Goal: Task Accomplishment & Management: Complete application form

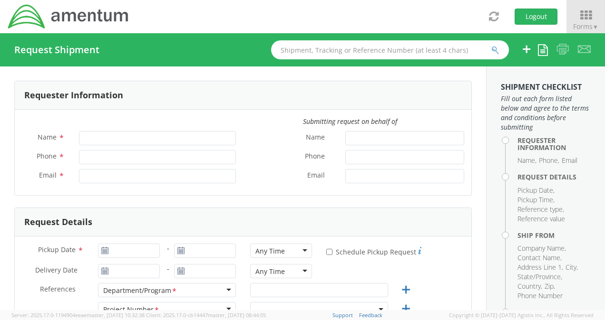
type input "[PERSON_NAME]"
type input "[PHONE_NUMBER]"
type input "[PERSON_NAME][EMAIL_ADDRESS][PERSON_NAME][DOMAIN_NAME]"
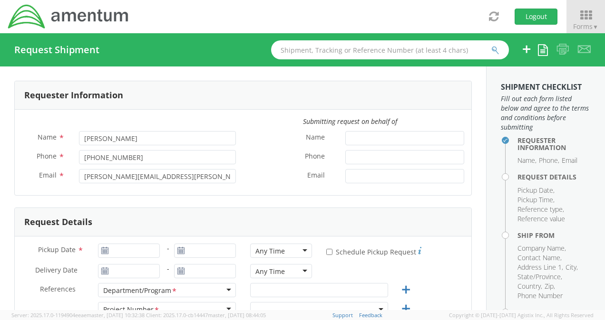
select select "3566.04.0001.TRI2.MATS.3000.00"
type input "[DATE]"
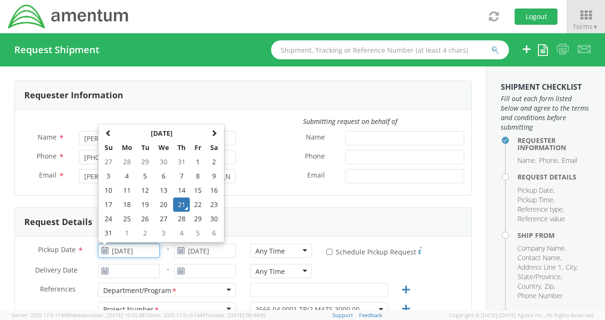
click at [121, 248] on input "[DATE]" at bounding box center [129, 251] width 62 height 14
click at [182, 203] on td "21" at bounding box center [181, 205] width 17 height 14
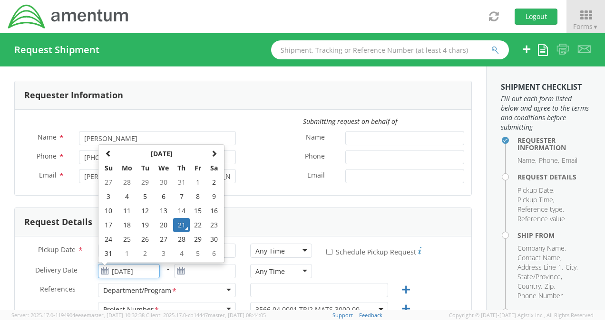
click at [120, 268] on input "[DATE]" at bounding box center [129, 271] width 62 height 14
click at [147, 239] on td "26" at bounding box center [145, 239] width 17 height 14
type input "[DATE]"
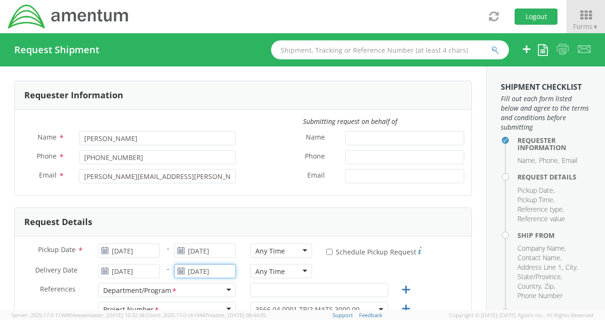
click at [184, 271] on input "[DATE]" at bounding box center [205, 271] width 62 height 14
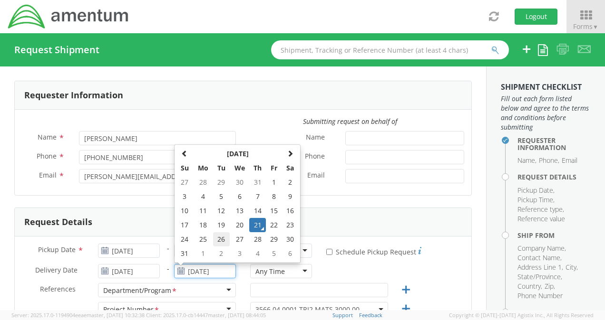
click at [217, 237] on td "26" at bounding box center [221, 239] width 17 height 14
type input "[DATE]"
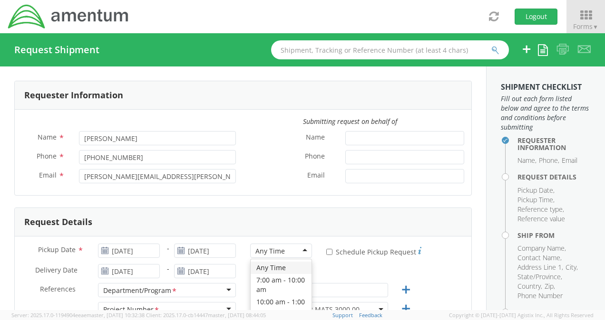
click at [302, 250] on div "Any Time" at bounding box center [281, 251] width 62 height 14
click at [300, 262] on div "10:00 am - 1:00 pm 10:00 am - 1:00 pm Any Time 7:00 am - 10:00 am 10:00 am - 1:…" at bounding box center [281, 253] width 76 height 19
click at [304, 267] on div "Any Time" at bounding box center [281, 271] width 62 height 14
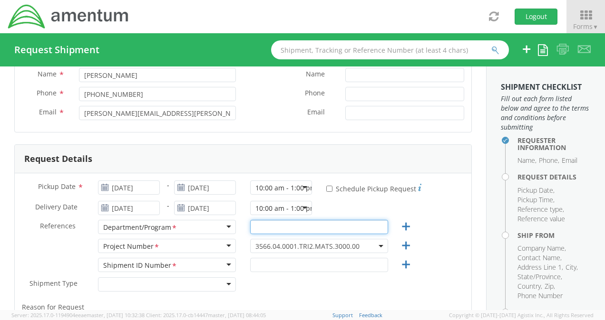
click at [276, 226] on input "text" at bounding box center [319, 227] width 138 height 14
type input "3"
click at [367, 248] on span "3566.04.0001.TRI2.MATS.3000.00" at bounding box center [318, 246] width 127 height 9
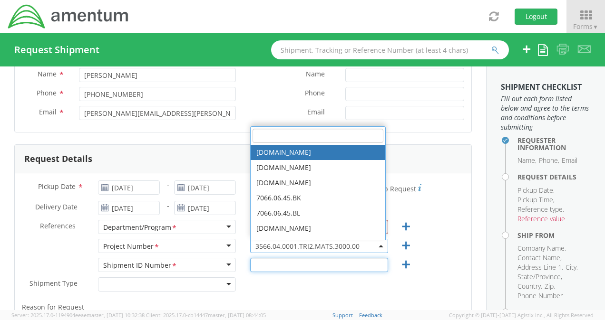
click at [271, 260] on input "text" at bounding box center [319, 265] width 138 height 14
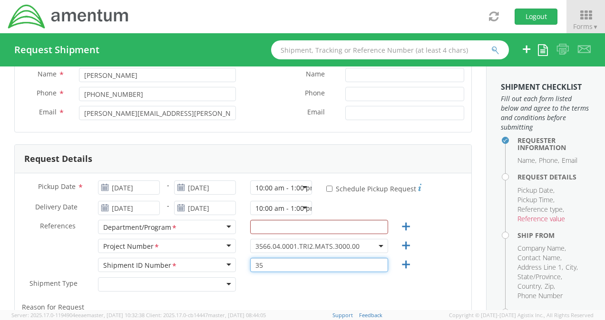
type input "3"
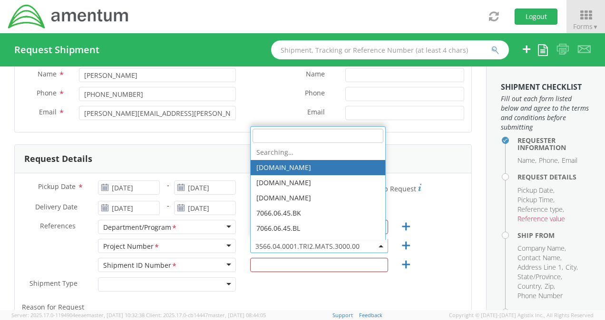
click at [360, 245] on span "3566.04.0001.TRI2.MATS.3000.00" at bounding box center [318, 246] width 127 height 9
click at [265, 134] on input "search" at bounding box center [317, 136] width 131 height 14
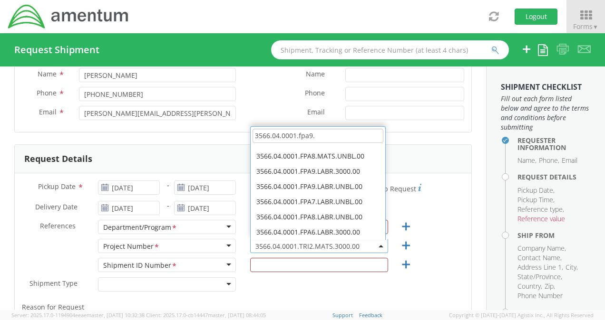
scroll to position [0, 0]
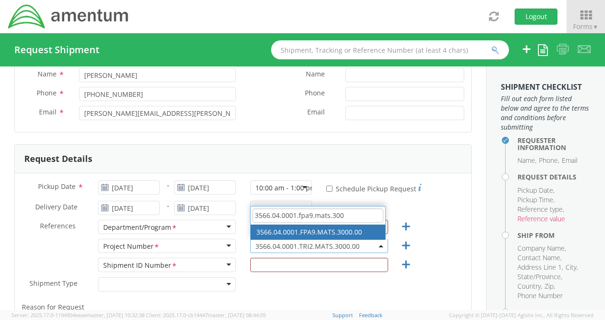
type input "3566.04.0001.fpa9.mats.300"
select select "3566.04.0001.FPA9.MATS.3000.00"
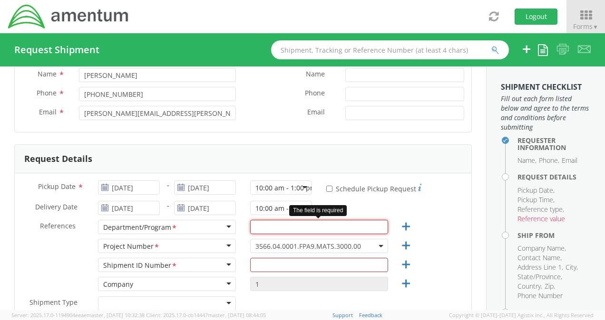
click at [265, 226] on input "text" at bounding box center [319, 227] width 138 height 14
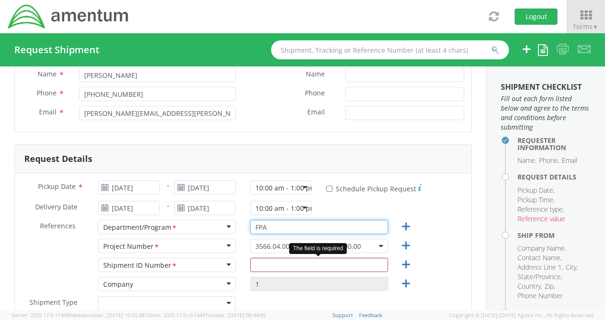
type input "FPA"
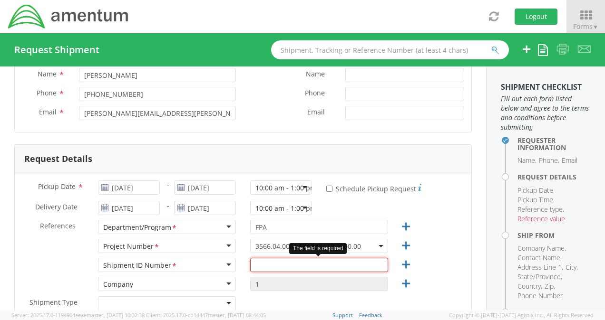
click at [266, 267] on input "text" at bounding box center [319, 265] width 138 height 14
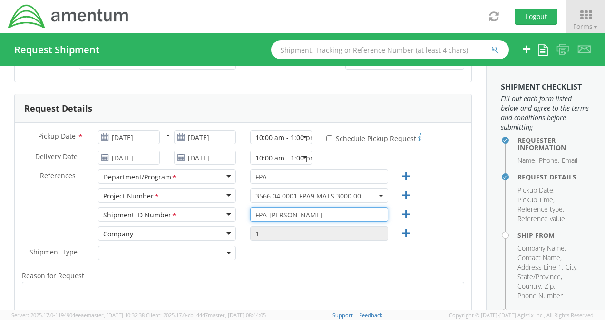
scroll to position [126, 0]
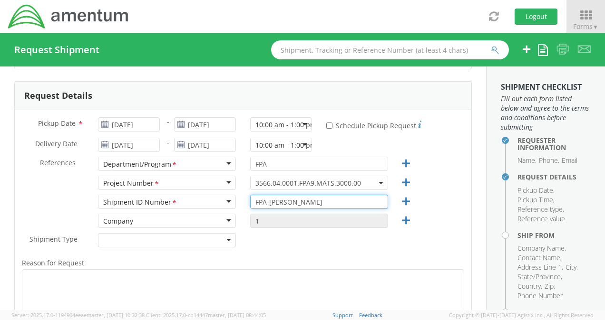
type input "FPA-[PERSON_NAME]"
click at [215, 239] on div at bounding box center [167, 240] width 138 height 14
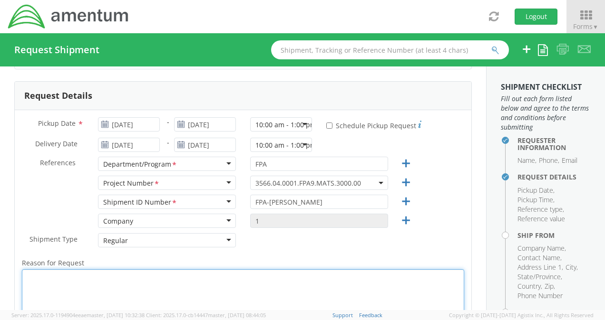
click at [80, 277] on textarea "Reason for Request *" at bounding box center [243, 292] width 442 height 45
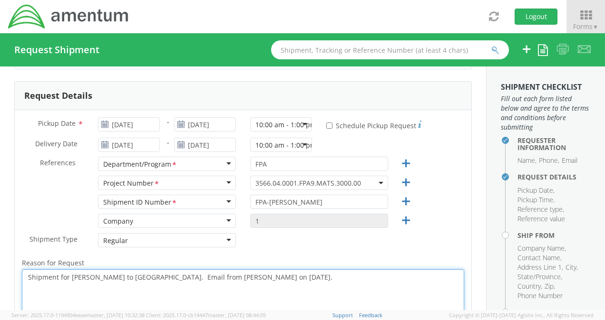
type textarea "Shipment for [PERSON_NAME] to [GEOGRAPHIC_DATA]. Email from [PERSON_NAME] on [D…"
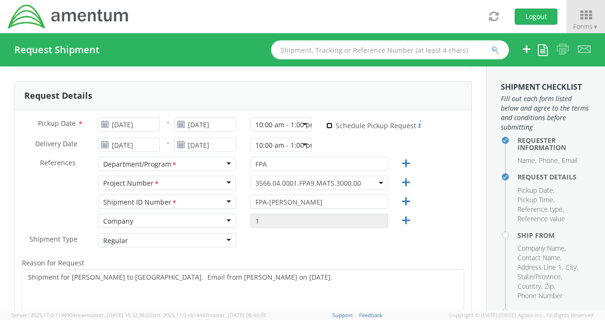
click at [326, 126] on input "* Schedule Pickup Request" at bounding box center [329, 126] width 6 height 6
checkbox input "true"
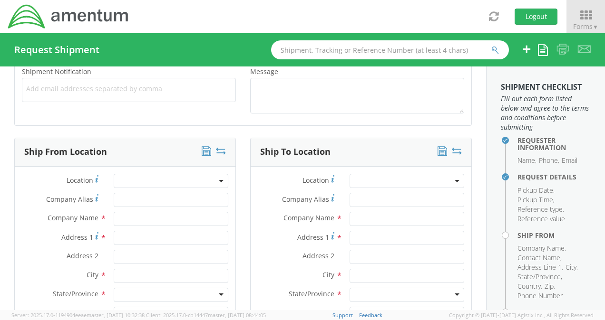
scroll to position [444, 0]
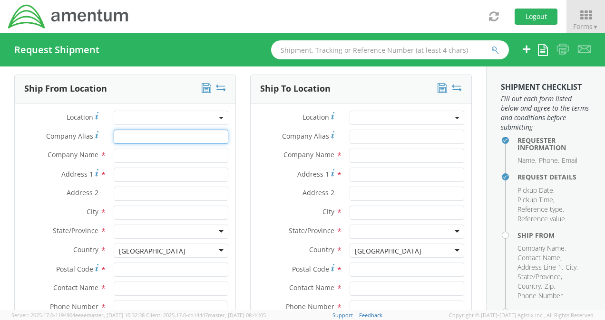
click at [132, 133] on input "Company Alias *" at bounding box center [171, 137] width 115 height 14
type input "Amentum"
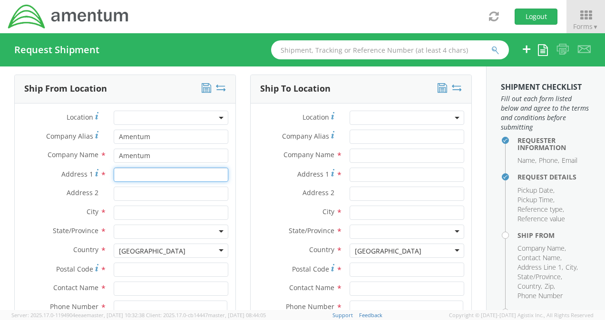
type input "[STREET_ADDRESS]"
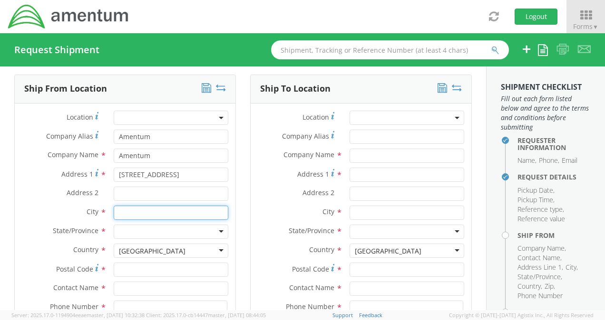
type input "[PERSON_NAME]"
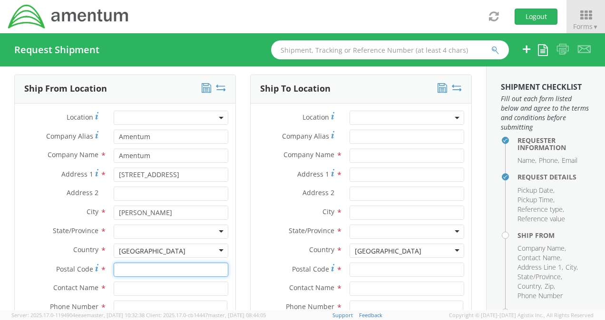
type input "47441"
type input "[PERSON_NAME]"
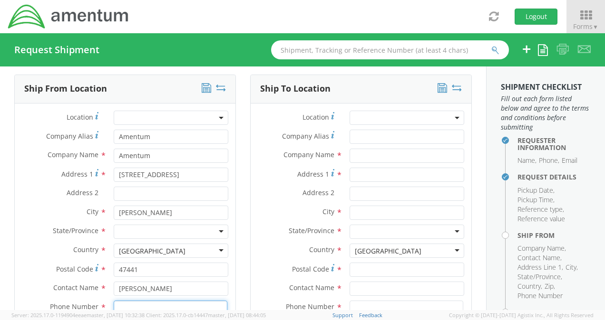
type input "8127808182"
type input "[PERSON_NAME][EMAIL_ADDRESS][PERSON_NAME][DOMAIN_NAME]"
type input "Amentum"
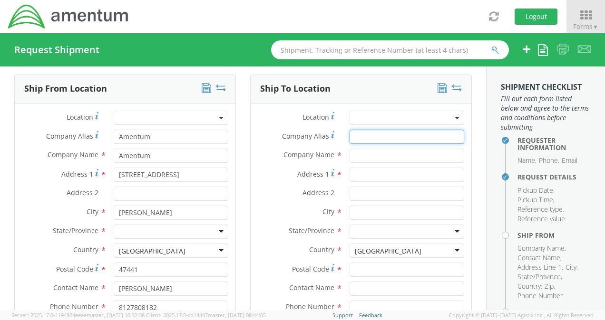
type input "Amentum"
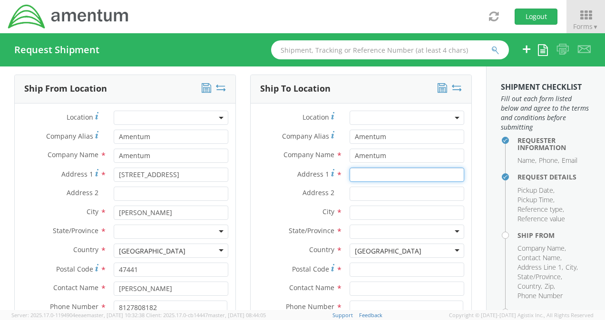
type input "[STREET_ADDRESS]"
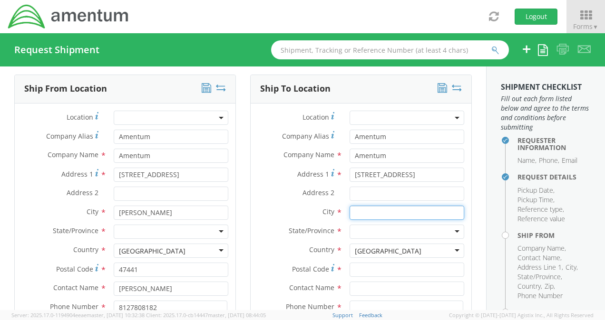
type input "[PERSON_NAME]"
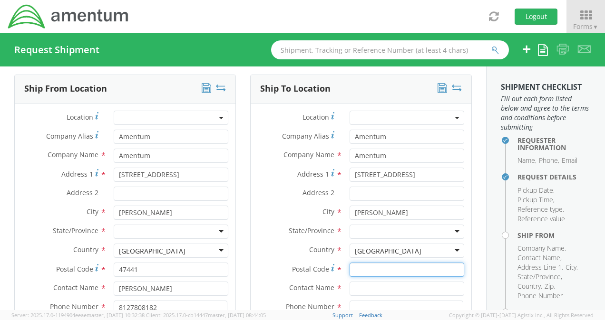
type input "47441"
type input "[PERSON_NAME]"
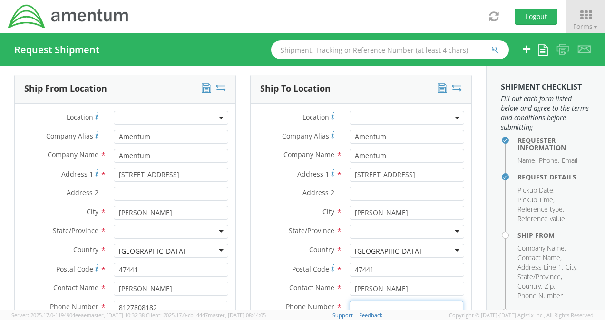
type input "8127808182"
type input "[PERSON_NAME][EMAIL_ADDRESS][PERSON_NAME][DOMAIN_NAME]"
type input "Amentum"
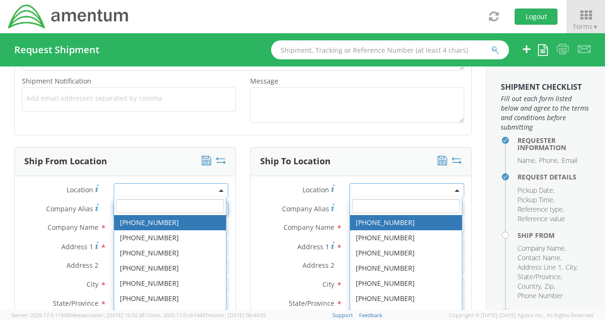
scroll to position [0, 0]
type input "HANGER 860"
click at [42, 214] on div "Company Alias * Amentum" at bounding box center [125, 210] width 221 height 14
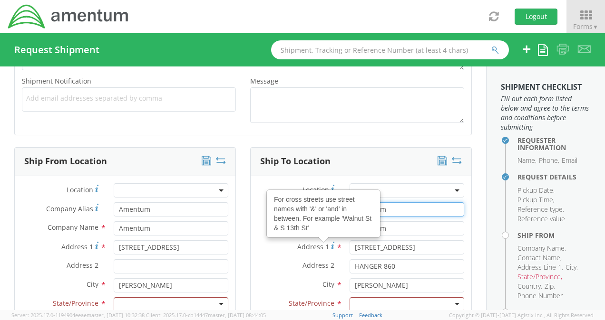
click at [387, 209] on input "Amentum" at bounding box center [406, 210] width 115 height 14
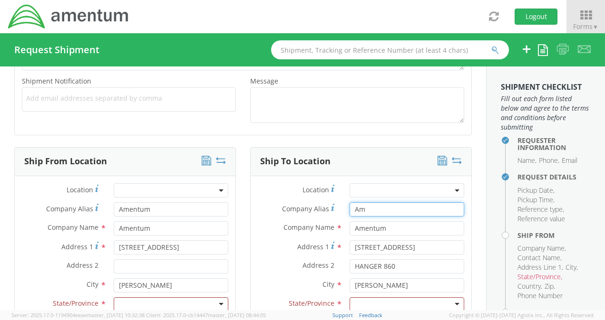
type input "A"
click at [378, 187] on span at bounding box center [406, 191] width 115 height 14
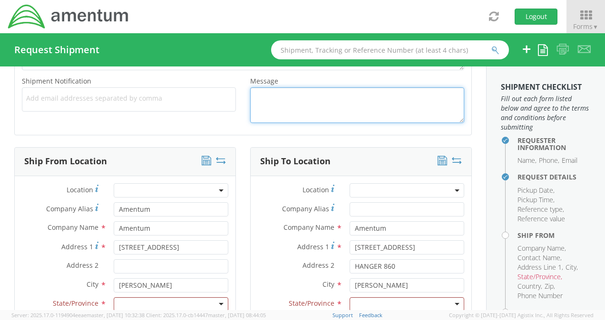
click at [310, 106] on textarea "Message *" at bounding box center [357, 105] width 214 height 36
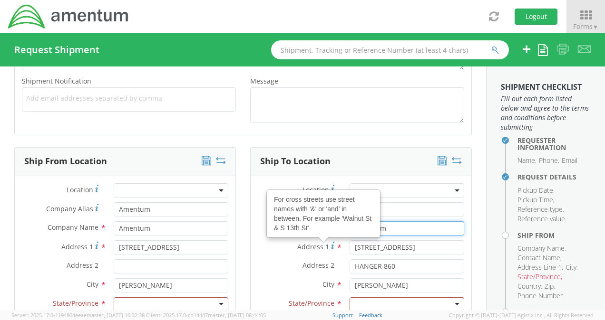
click at [401, 227] on input "Amentum" at bounding box center [406, 229] width 115 height 14
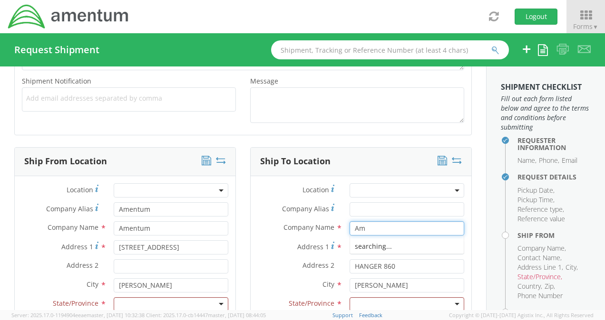
type input "A"
type input "[PERSON_NAME] School of Engineering"
click at [354, 210] on input "Company Alias *" at bounding box center [406, 210] width 115 height 14
type input "F"
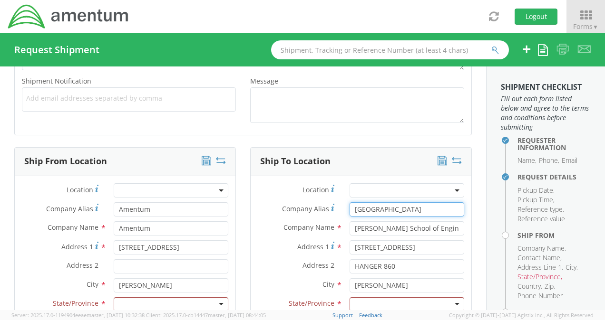
type input "[GEOGRAPHIC_DATA]"
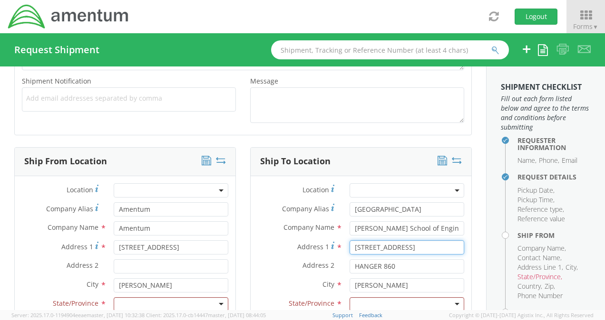
click at [400, 244] on input "[STREET_ADDRESS]" at bounding box center [406, 248] width 115 height 14
type input "3"
type input "15 [PERSON_NAME], ECSC 122"
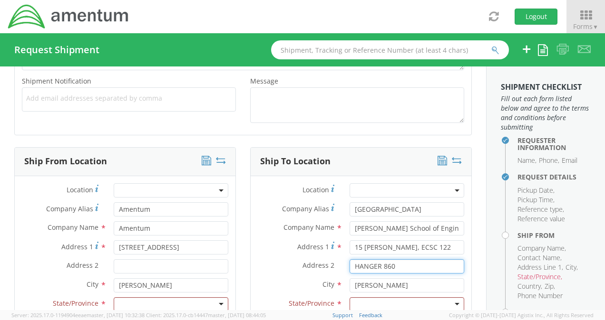
click at [402, 267] on input "HANGER 860" at bounding box center [406, 267] width 115 height 14
type input "H"
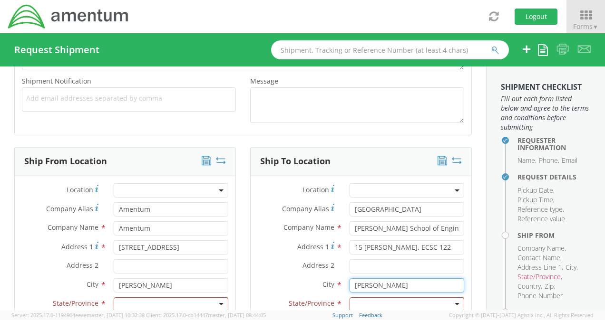
click at [381, 282] on input "[PERSON_NAME]" at bounding box center [406, 286] width 115 height 14
type input "L"
type input "[GEOGRAPHIC_DATA]"
click at [385, 298] on div at bounding box center [406, 305] width 115 height 14
type input "new"
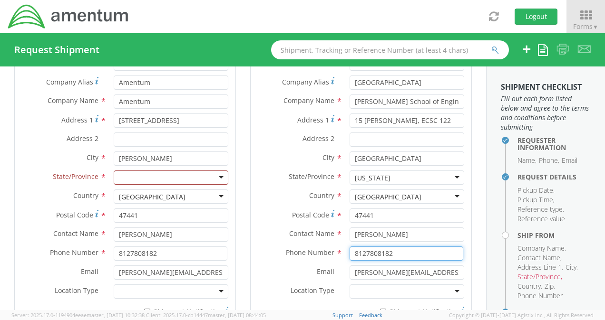
click at [396, 254] on input "8127808182" at bounding box center [406, 254] width 114 height 14
type input "8"
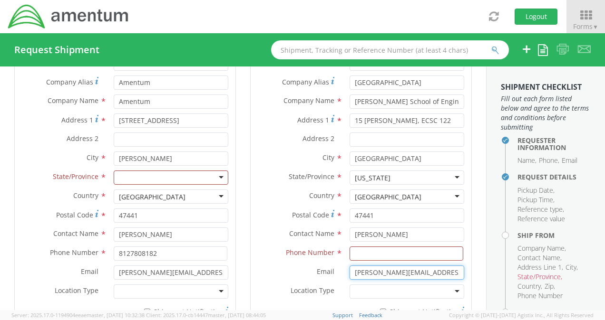
click at [437, 271] on input "[PERSON_NAME][EMAIL_ADDRESS][PERSON_NAME][DOMAIN_NAME]" at bounding box center [406, 273] width 115 height 14
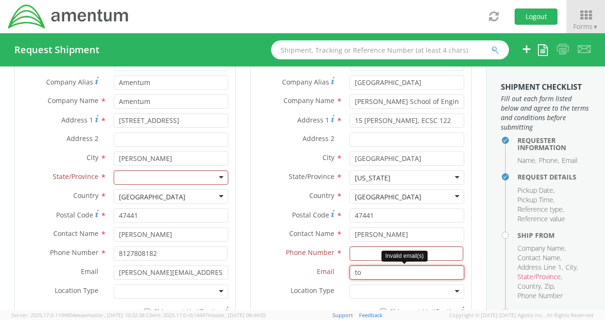
type input "t"
click at [372, 285] on div at bounding box center [406, 292] width 115 height 14
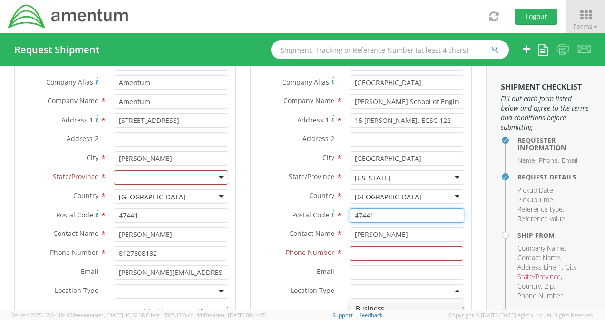
click at [372, 219] on input "47441" at bounding box center [406, 216] width 115 height 14
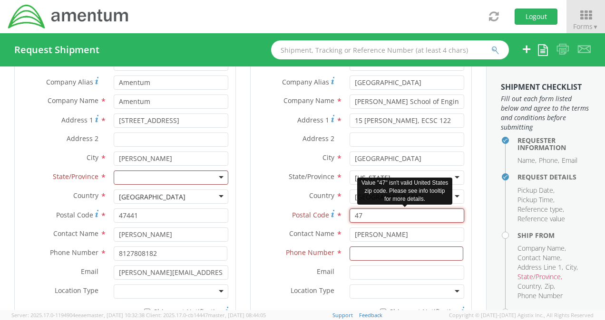
type input "4"
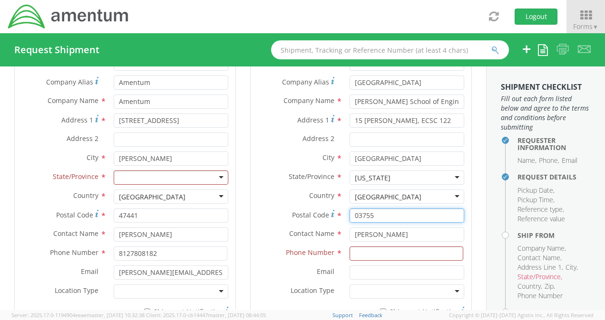
type input "03755"
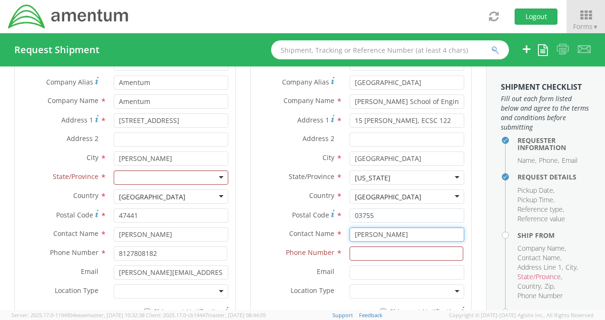
click at [397, 232] on input "[PERSON_NAME]" at bounding box center [406, 235] width 115 height 14
type input "T"
type input "[PERSON_NAME]"
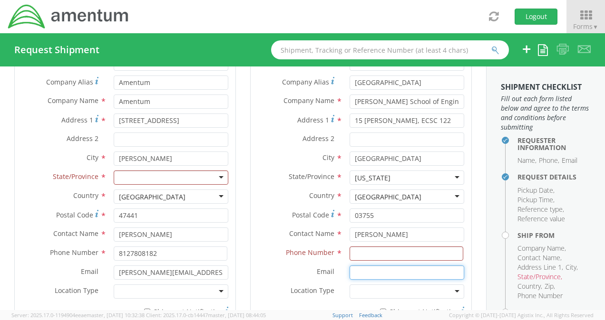
click at [352, 268] on input "Email *" at bounding box center [406, 273] width 115 height 14
paste input "[PERSON_NAME][EMAIL_ADDRESS][PERSON_NAME][DOMAIN_NAME]"
type input "[PERSON_NAME][EMAIL_ADDRESS][PERSON_NAME][DOMAIN_NAME]"
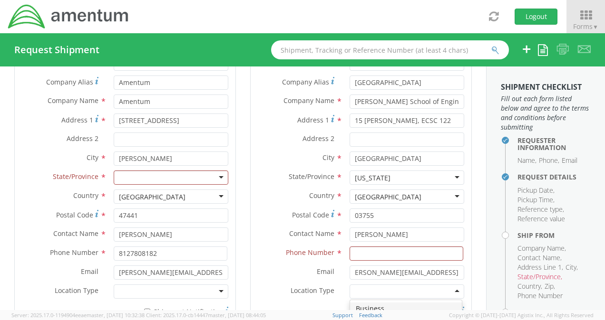
click at [369, 294] on div at bounding box center [406, 292] width 115 height 14
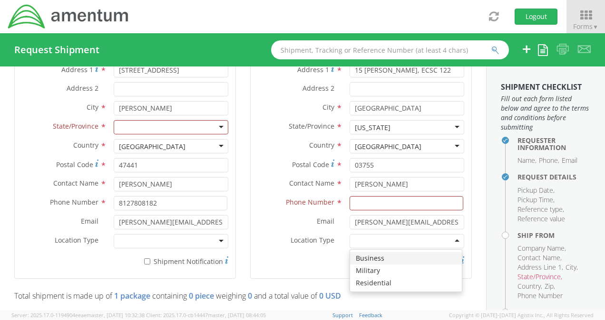
scroll to position [561, 0]
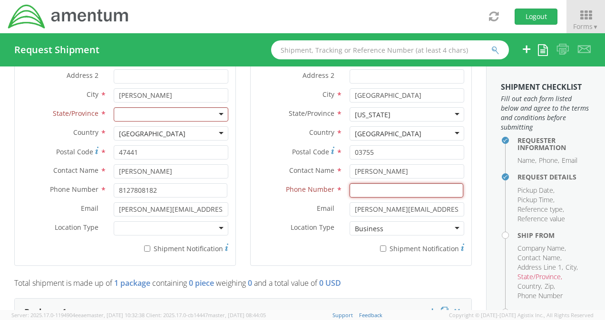
click at [352, 190] on input at bounding box center [406, 191] width 114 height 14
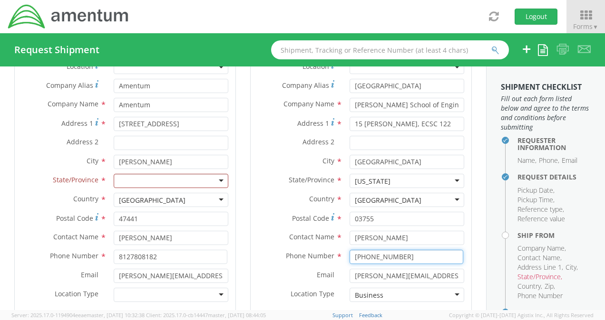
scroll to position [435, 0]
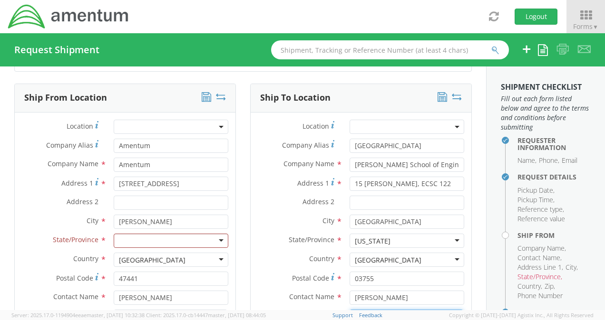
type input "[PHONE_NUMBER]"
click at [147, 239] on div at bounding box center [171, 241] width 115 height 14
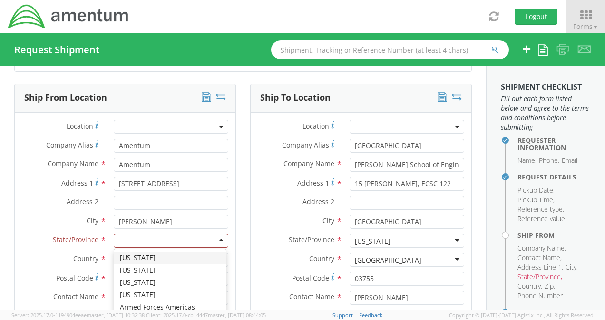
type input "I"
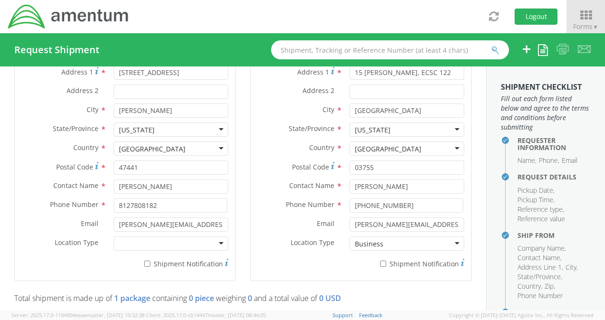
scroll to position [561, 0]
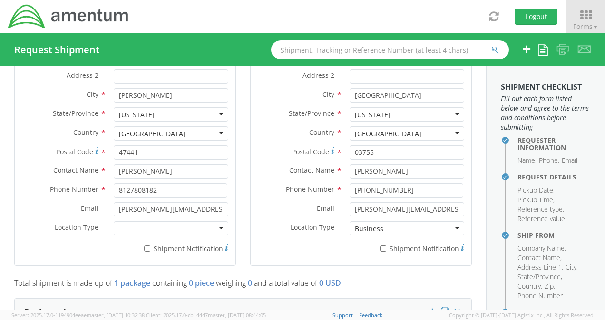
click at [156, 222] on div at bounding box center [171, 229] width 115 height 14
click at [147, 245] on label "* Shipment Notification" at bounding box center [171, 247] width 115 height 11
click at [147, 246] on input "* Shipment Notification" at bounding box center [147, 249] width 6 height 6
checkbox input "true"
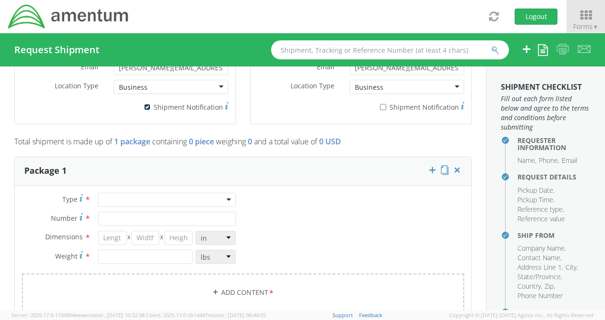
scroll to position [751, 0]
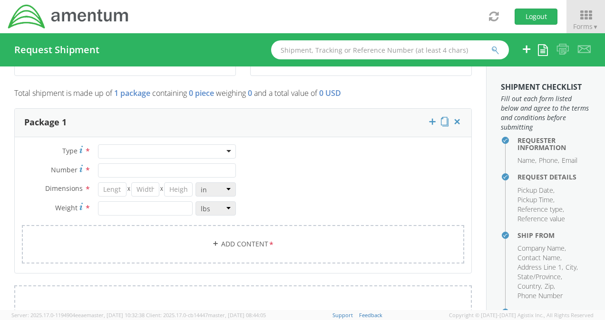
click at [117, 147] on div at bounding box center [167, 152] width 138 height 14
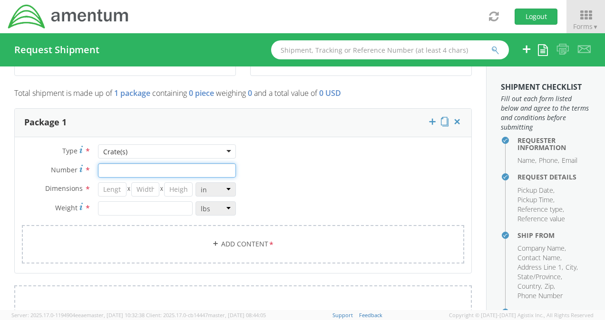
click at [120, 168] on input "Number *" at bounding box center [167, 171] width 138 height 14
type input "1"
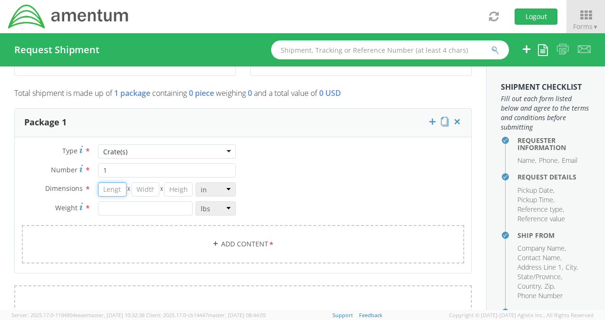
click at [111, 185] on input "number" at bounding box center [112, 190] width 29 height 14
type input "7"
click at [135, 186] on input "number" at bounding box center [145, 190] width 29 height 14
type input "7"
click at [171, 187] on input "number" at bounding box center [178, 190] width 29 height 14
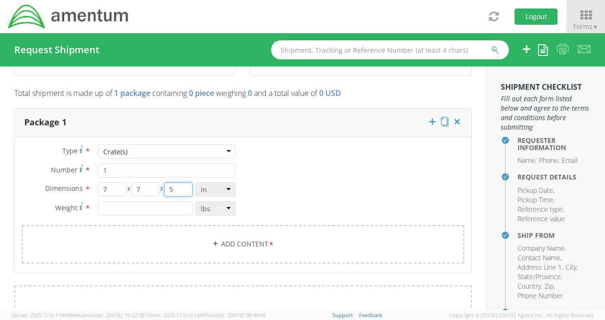
type input "5"
click at [152, 204] on input "number" at bounding box center [145, 209] width 95 height 14
type input "1"
click at [156, 235] on link "Add Content *" at bounding box center [243, 244] width 442 height 39
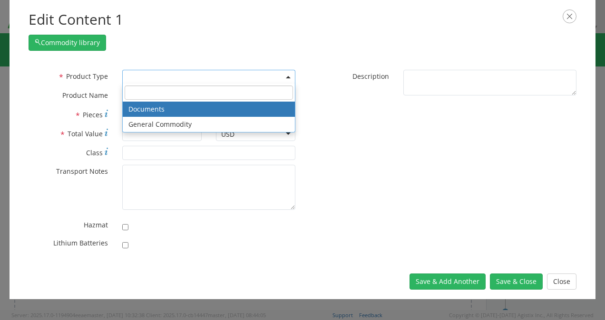
click at [130, 76] on span at bounding box center [208, 77] width 173 height 14
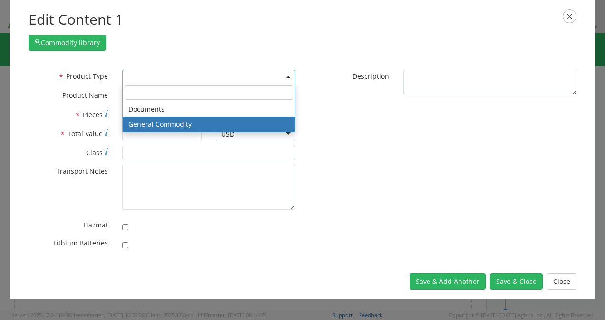
select select "COMMODITY"
type input "General Commodity"
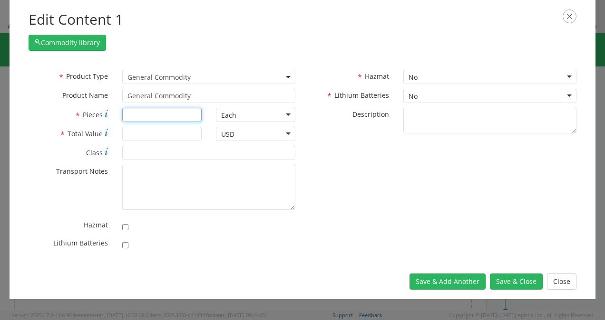
click at [145, 116] on input "* Pieces" at bounding box center [161, 115] width 79 height 14
type input "1"
click at [137, 133] on input "* Total Value" at bounding box center [161, 134] width 79 height 14
type input "1000"
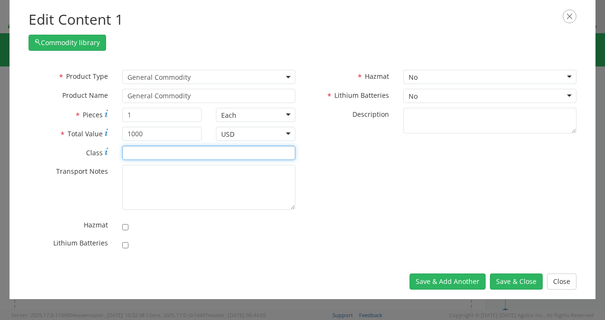
click at [144, 146] on input "* Class" at bounding box center [208, 153] width 173 height 14
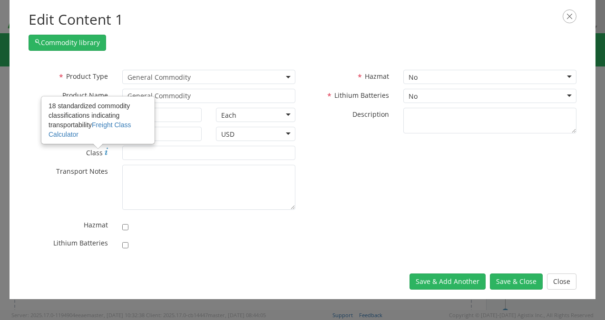
click at [106, 152] on use at bounding box center [106, 151] width 3 height 7
click at [122, 152] on input "* Class 18 standardized commodity classifications indicating transportability F…" at bounding box center [208, 153] width 173 height 14
click at [116, 125] on link "Freight Class Calculator" at bounding box center [98, 129] width 83 height 17
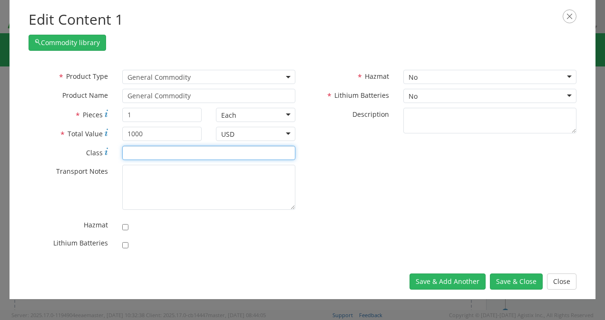
click at [129, 151] on input "* Class" at bounding box center [208, 153] width 173 height 14
type input "125"
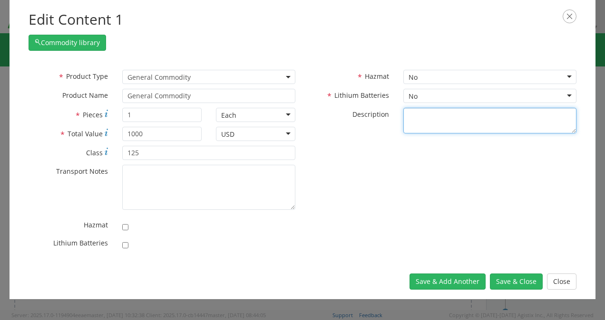
click at [413, 111] on textarea "* Description" at bounding box center [489, 121] width 173 height 26
type textarea "e"
type textarea "ELECTRONICS"
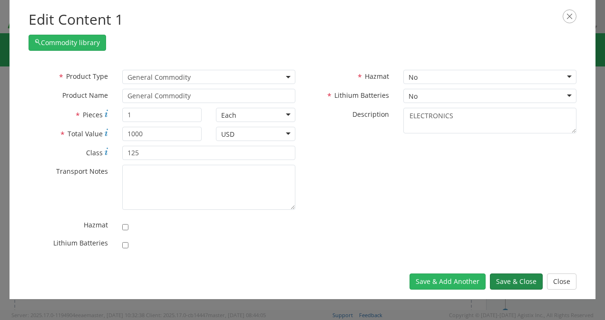
click at [504, 285] on button "Save & Close" at bounding box center [516, 282] width 53 height 16
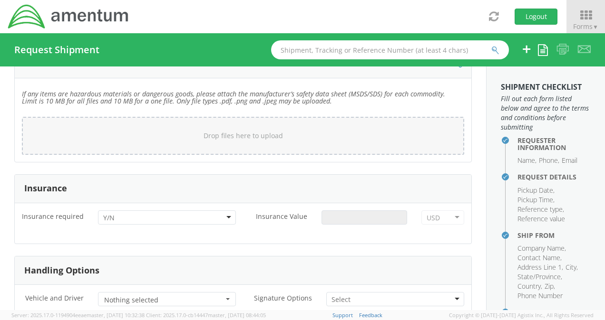
scroll to position [1195, 0]
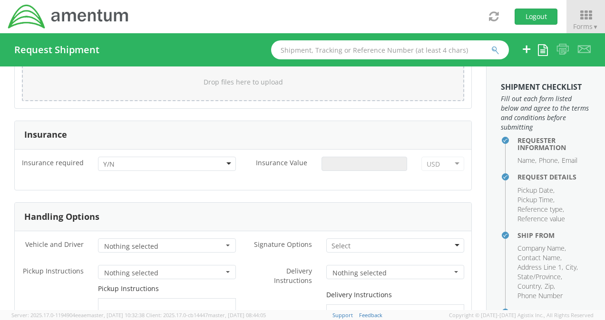
click at [218, 158] on div at bounding box center [167, 164] width 138 height 14
click at [369, 164] on input "Insurance Value *" at bounding box center [364, 164] width 86 height 14
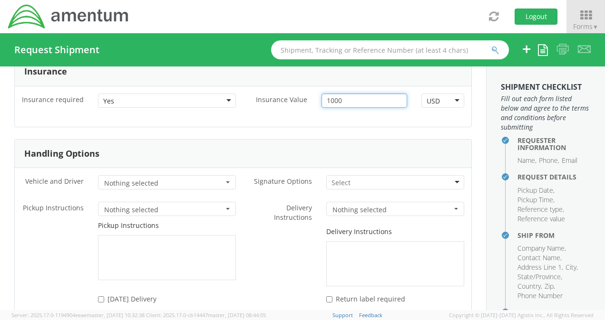
type input "1000"
click at [219, 181] on span "Nothing selected" at bounding box center [163, 184] width 119 height 10
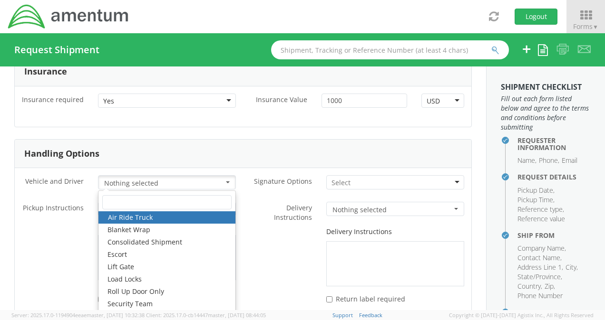
click at [260, 217] on label "* Delivery Instructions" at bounding box center [281, 212] width 76 height 20
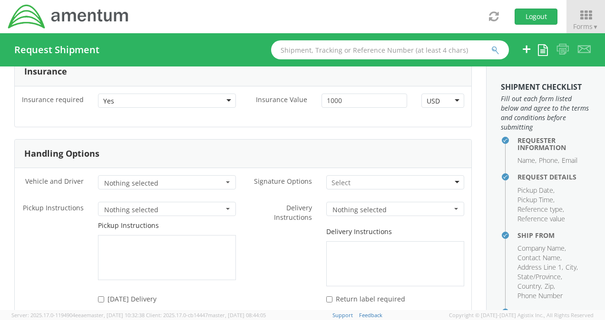
click at [225, 207] on button "Nothing selected" at bounding box center [167, 209] width 138 height 14
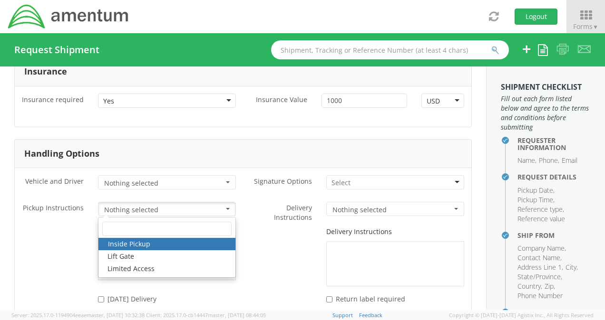
click at [254, 230] on div "Delivery Instructions" at bounding box center [357, 256] width 228 height 59
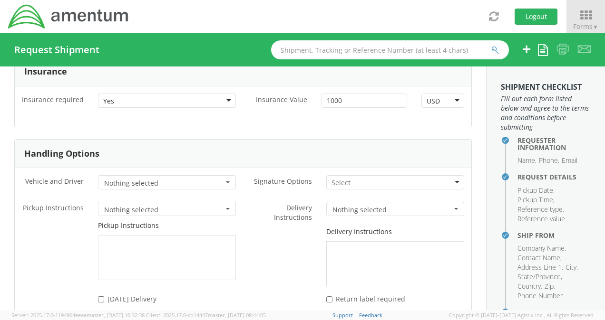
click at [347, 180] on div at bounding box center [395, 182] width 138 height 14
click at [334, 205] on span "Nothing selected" at bounding box center [391, 210] width 119 height 10
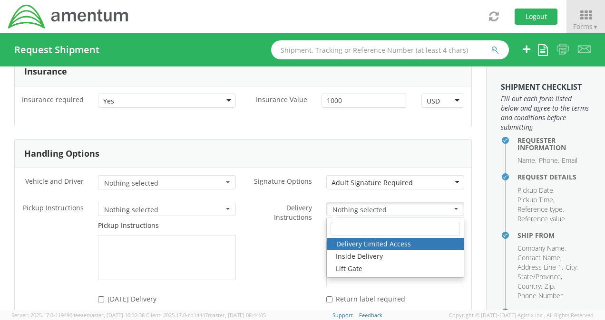
click at [261, 236] on div "Delivery Instructions" at bounding box center [357, 256] width 228 height 59
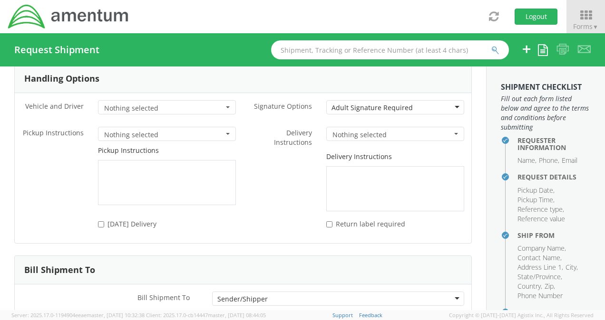
scroll to position [1387, 0]
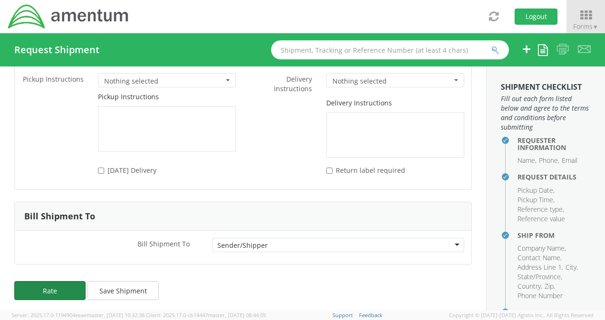
click at [36, 287] on button "Rate" at bounding box center [49, 290] width 71 height 19
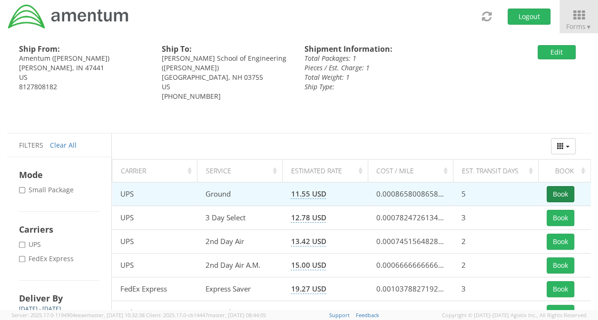
click at [559, 194] on button "Book" at bounding box center [560, 194] width 28 height 16
